Goal: Book appointment/travel/reservation

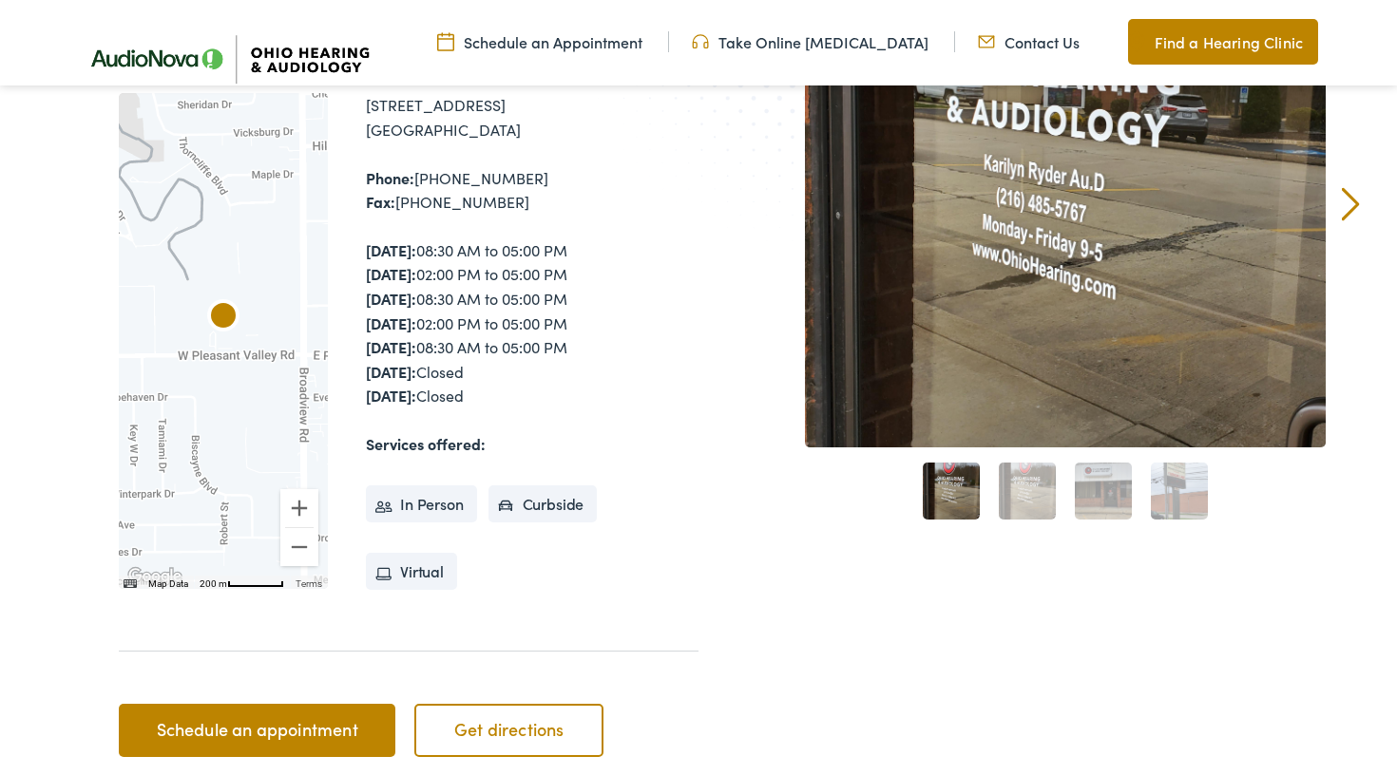
scroll to position [341, 0]
click at [239, 714] on link "Schedule an appointment" at bounding box center [257, 730] width 277 height 53
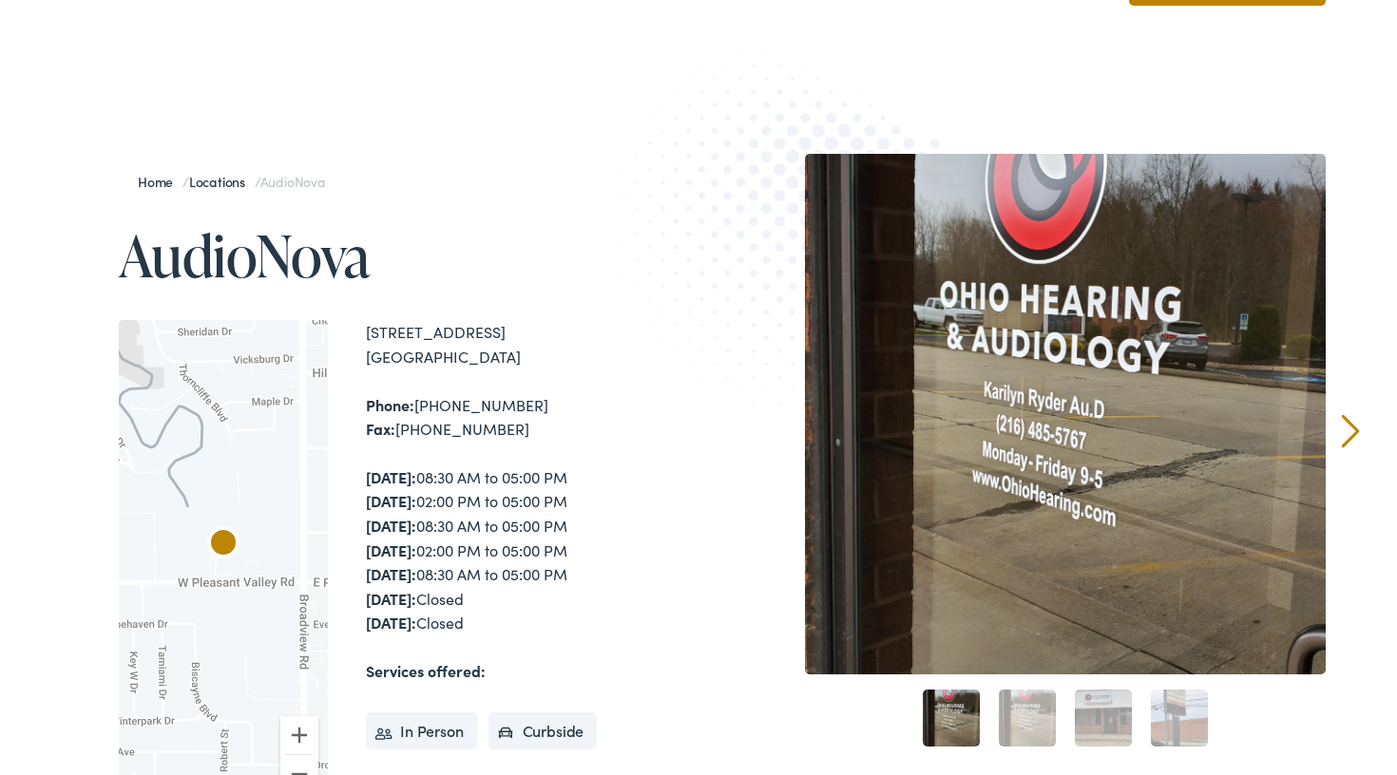
scroll to position [120, 0]
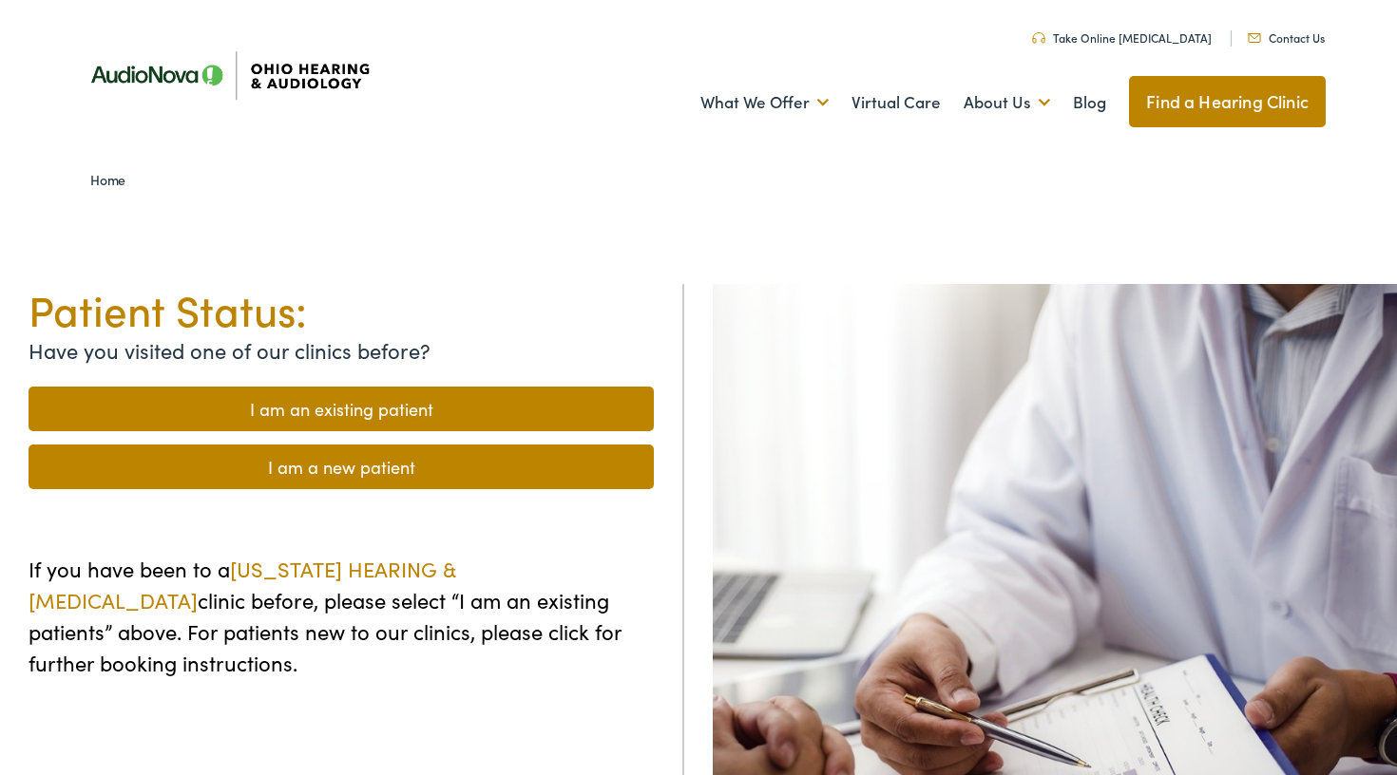
click at [312, 476] on link "I am a new patient" at bounding box center [341, 467] width 625 height 45
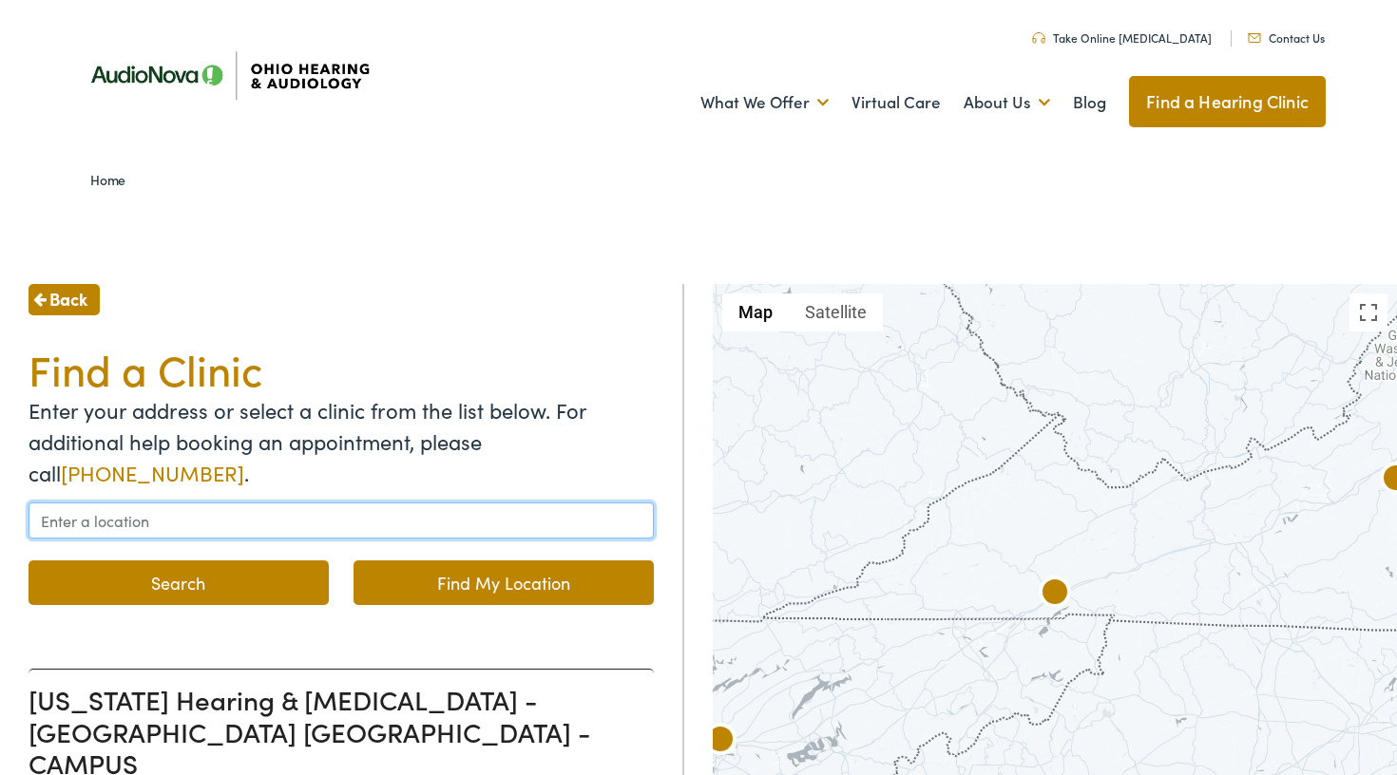
click at [216, 525] on input "text" at bounding box center [341, 521] width 625 height 36
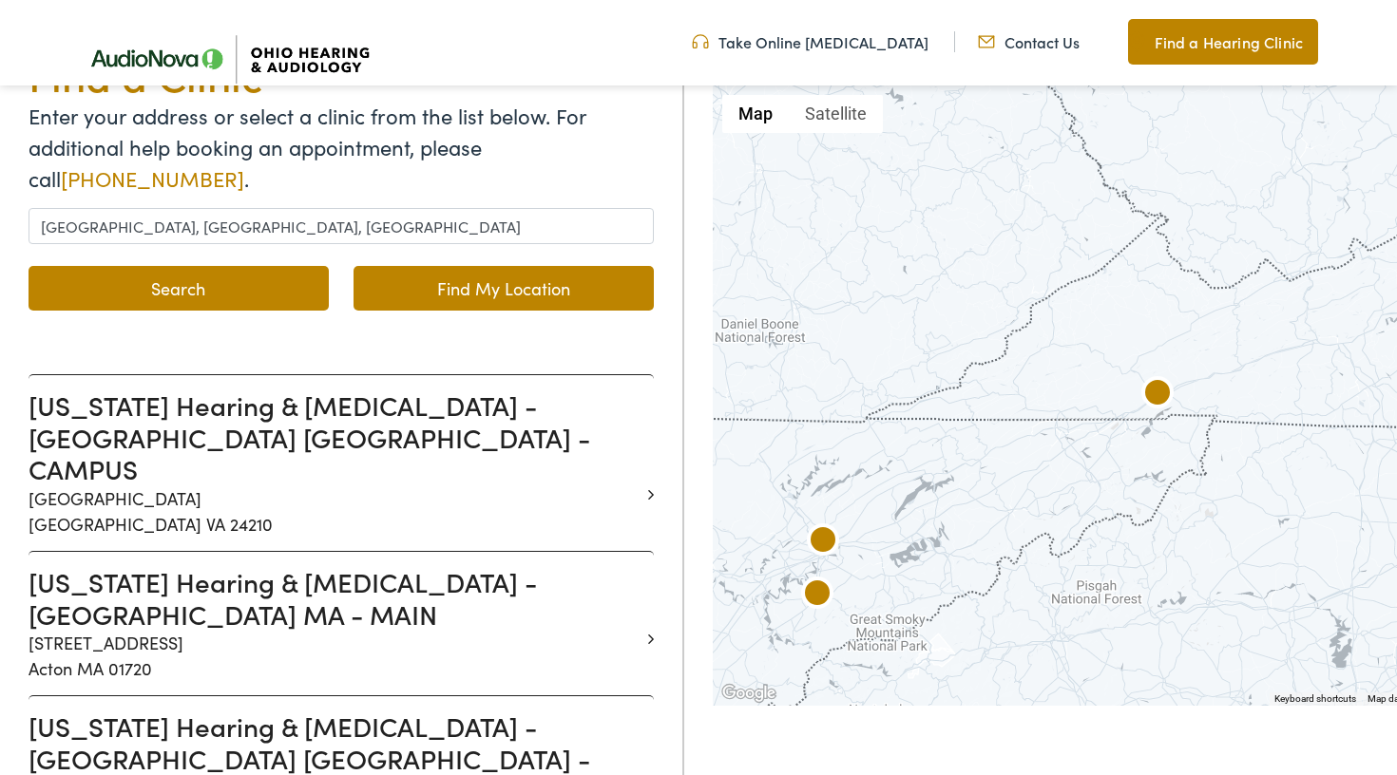
scroll to position [310, 0]
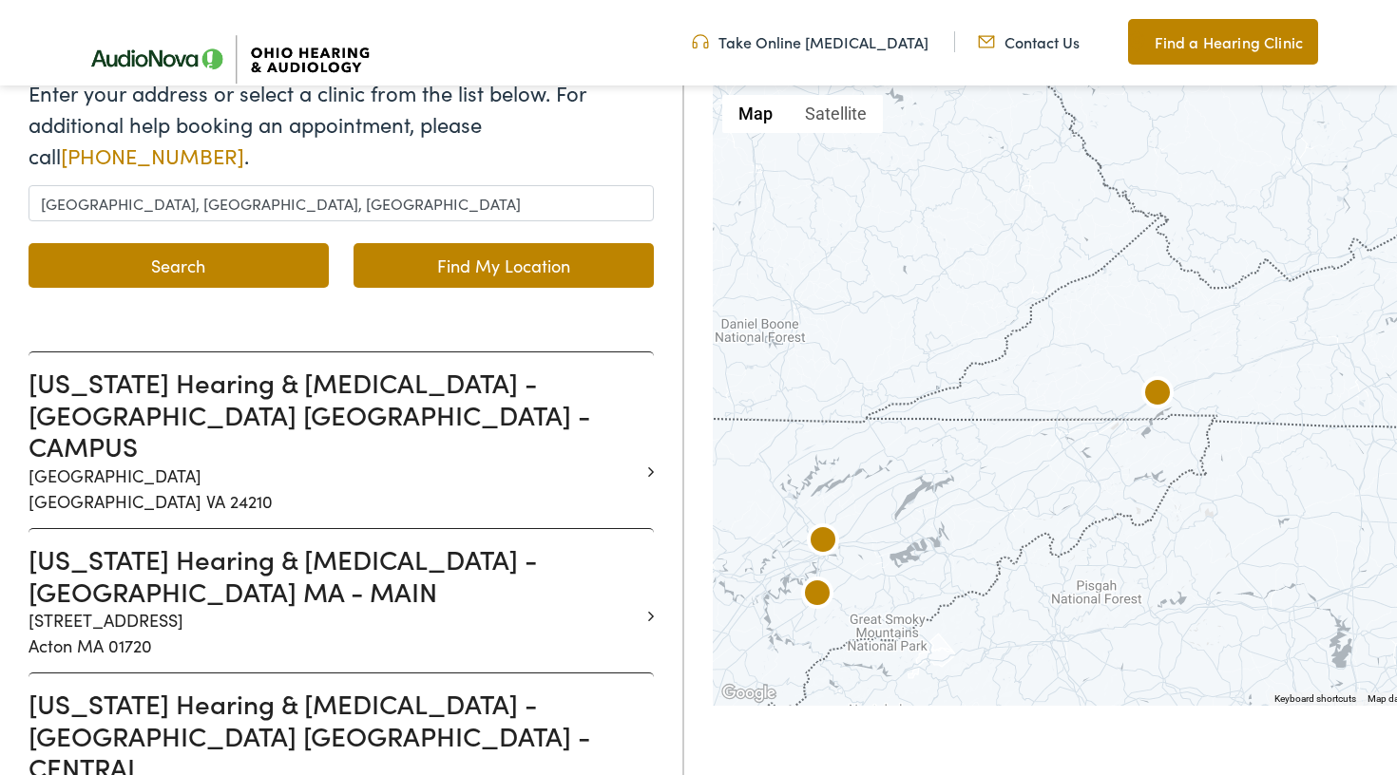
click at [165, 272] on button "Search" at bounding box center [179, 265] width 300 height 45
click at [457, 272] on link "Find My Location" at bounding box center [503, 265] width 300 height 45
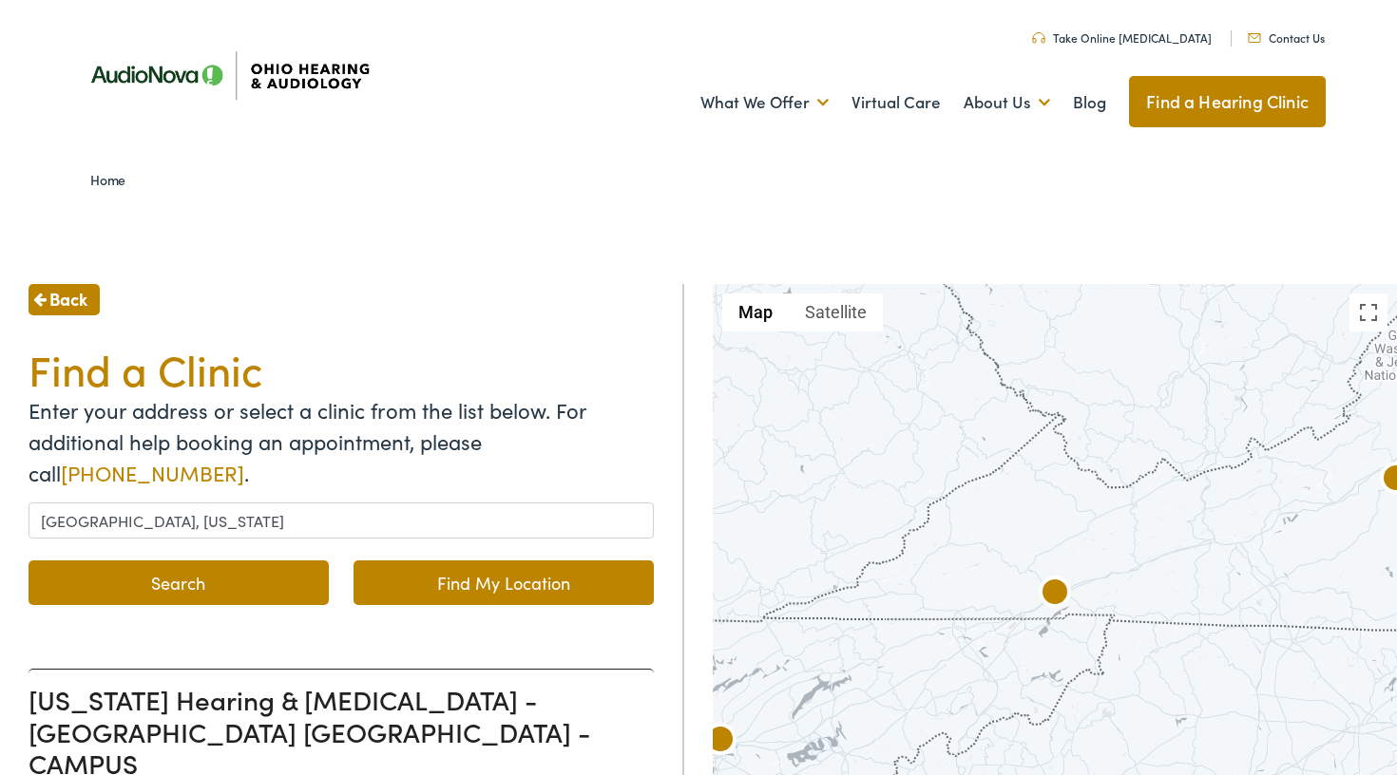
scroll to position [0, 0]
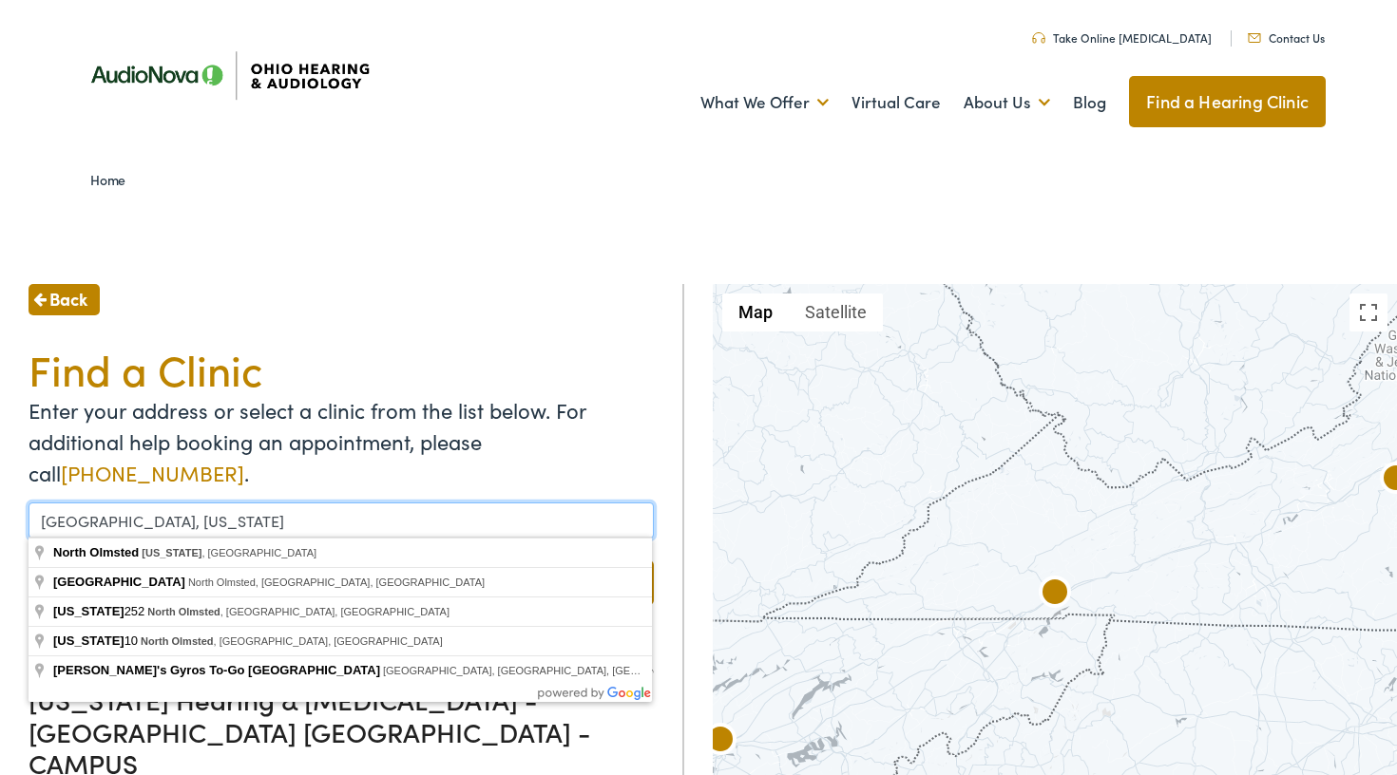
drag, startPoint x: 205, startPoint y: 525, endPoint x: 13, endPoint y: 521, distance: 192.0
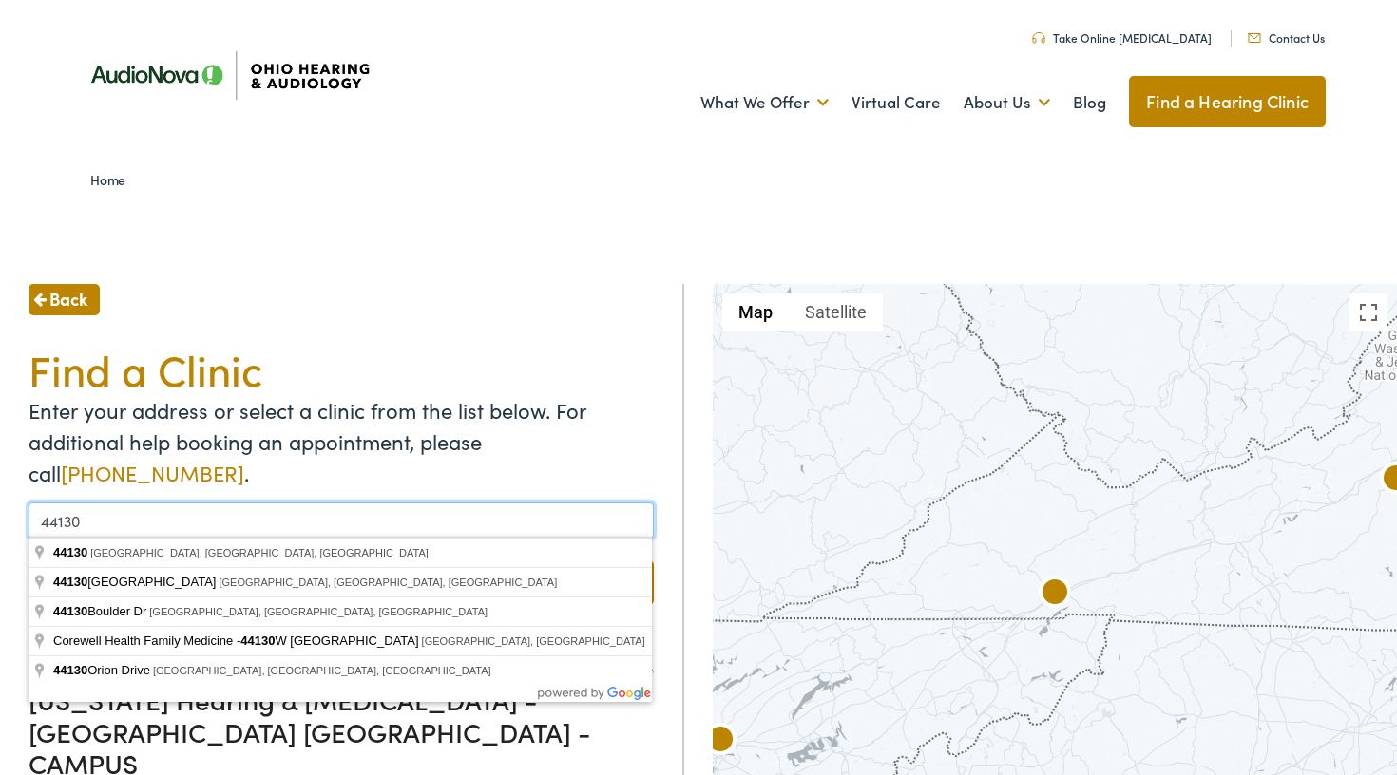
type input "44130"
click at [178, 581] on button "Search" at bounding box center [179, 583] width 300 height 45
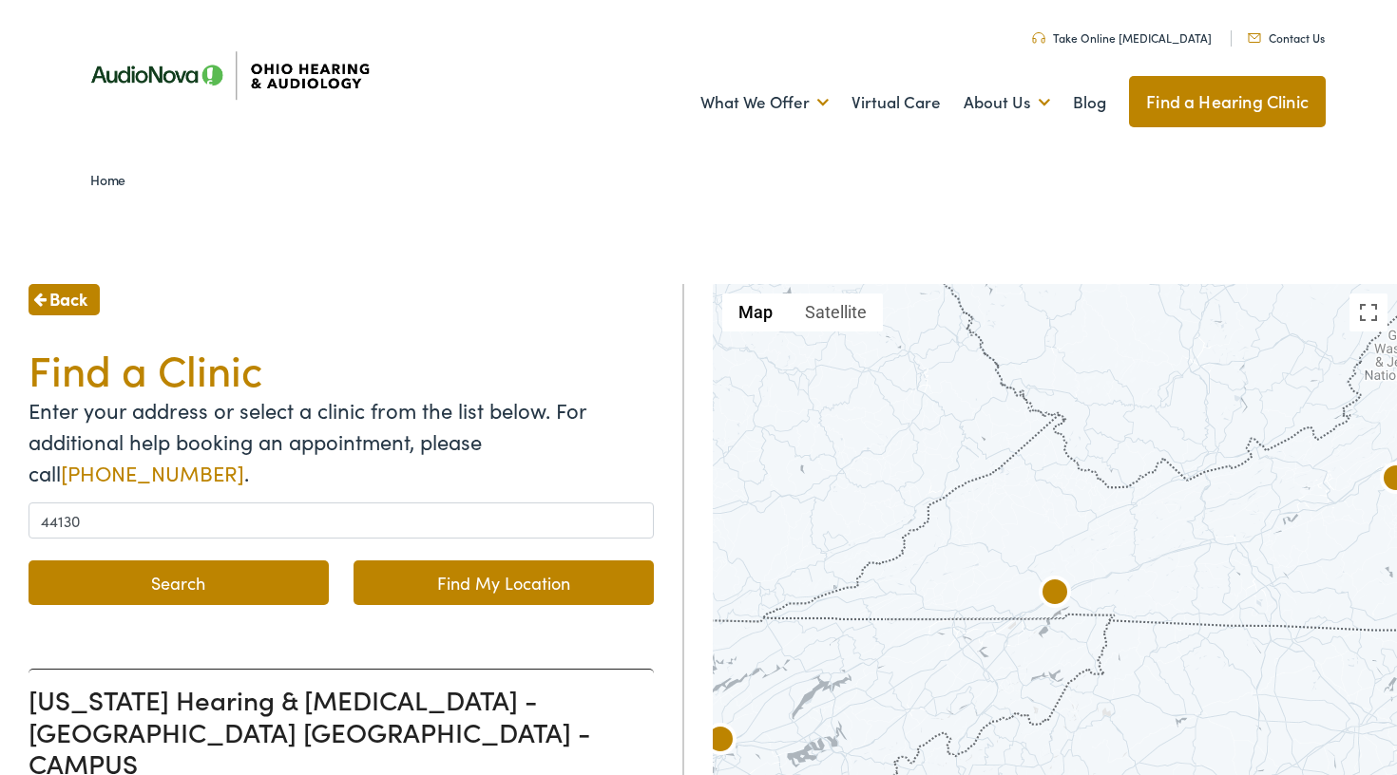
click at [206, 585] on button "Search" at bounding box center [179, 583] width 300 height 45
